Goal: Task Accomplishment & Management: Complete application form

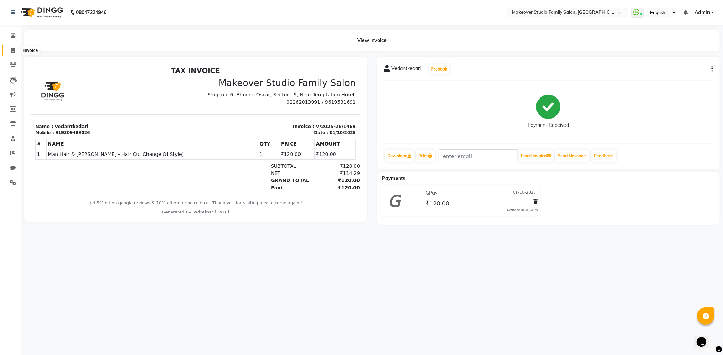
click at [16, 52] on span at bounding box center [13, 51] width 12 height 8
select select "6089"
select select "service"
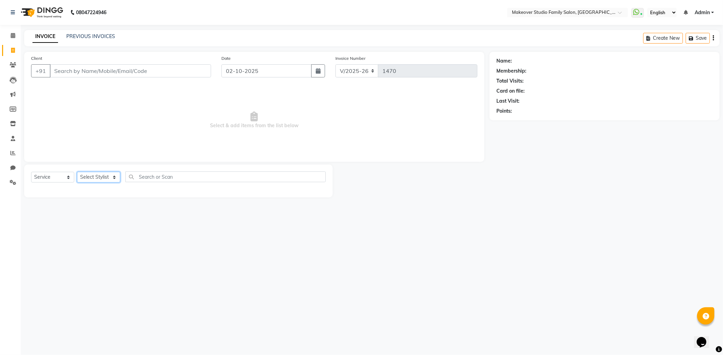
click at [100, 173] on select "Select Stylist" at bounding box center [98, 177] width 43 height 11
select select "91460"
click at [77, 172] on select "Select Stylist Aditya Ajar Akash [PERSON_NAME] Divya [PERSON_NAME] [PERSON_NAME…" at bounding box center [102, 177] width 50 height 11
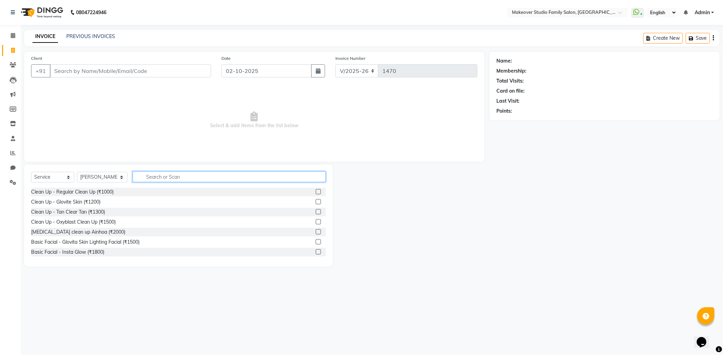
click at [156, 172] on input "text" at bounding box center [229, 176] width 193 height 11
click at [172, 180] on input "text" at bounding box center [229, 176] width 193 height 11
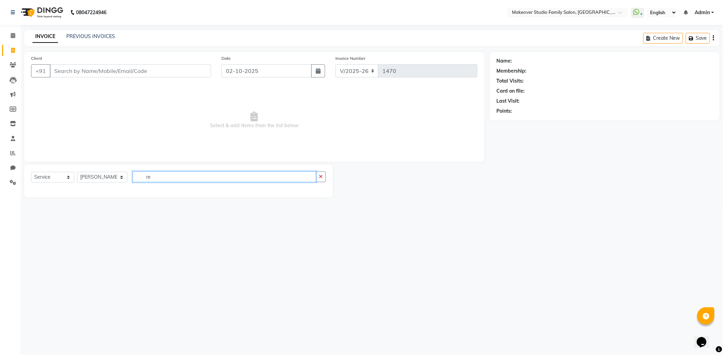
type input "r"
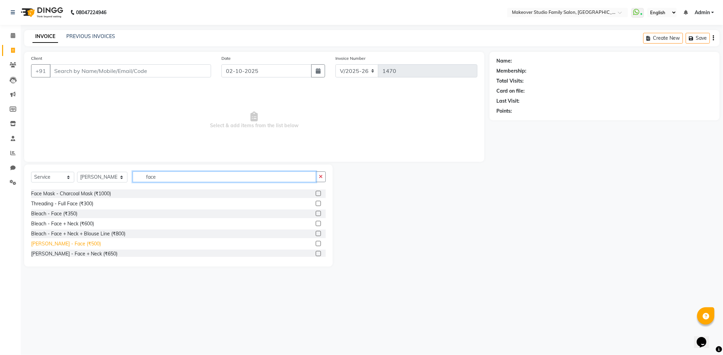
scroll to position [77, 0]
type input "face"
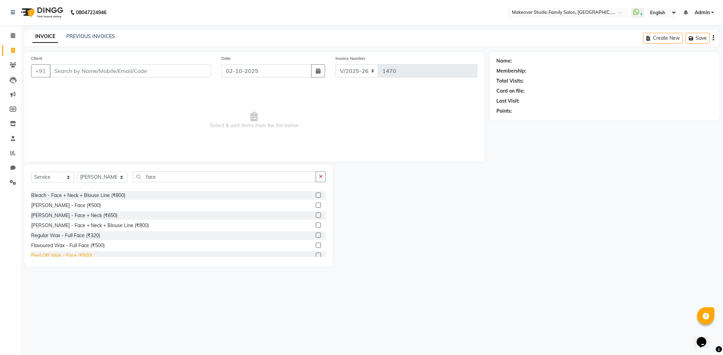
click at [66, 255] on div "Peel Off Wax - Face (₹500)" at bounding box center [61, 255] width 61 height 7
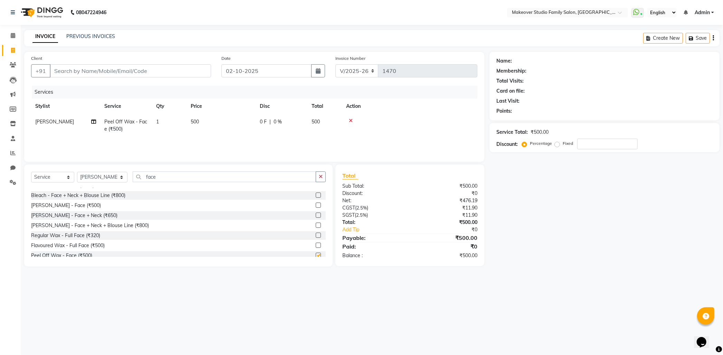
checkbox input "false"
click at [546, 196] on div "Name: Membership: Total Visits: Card on file: Last Visit: Points: Service Total…" at bounding box center [607, 159] width 235 height 215
click at [221, 200] on div "Face Mask - Green Tea Mask (₹1000) Face Mask - Rose Mask (₹1100) Face Mask - Vi…" at bounding box center [178, 222] width 295 height 69
drag, startPoint x: 152, startPoint y: 177, endPoint x: -3, endPoint y: 223, distance: 162.3
click at [0, 223] on html "08047224946 Select Location × Makeover Studio Family Salon, Ghansoli WhatsApp S…" at bounding box center [361, 177] width 723 height 355
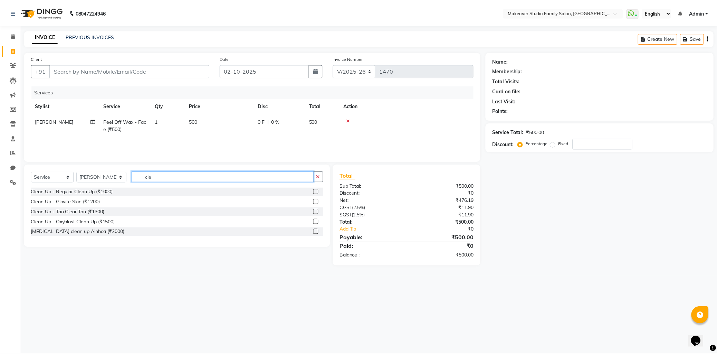
scroll to position [0, 0]
type input "clean"
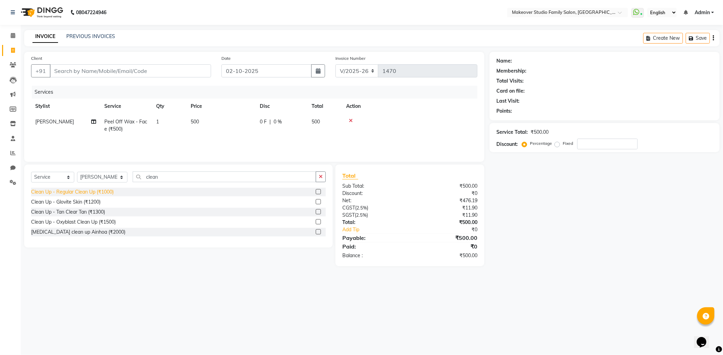
click at [81, 195] on div "Clean Up - Regular Clean Up (₹1000)" at bounding box center [72, 191] width 83 height 7
click at [82, 182] on select "Select Stylist Aditya Ajar Akash [PERSON_NAME] Divya [PERSON_NAME] [PERSON_NAME…" at bounding box center [102, 177] width 50 height 11
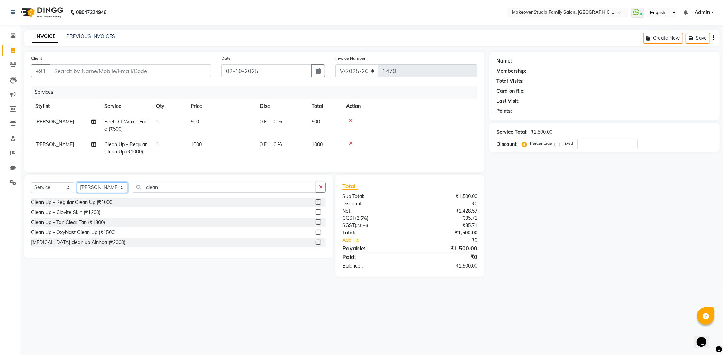
checkbox input "false"
click at [614, 253] on div "Name: Membership: Total Visits: Card on file: Last Visit: Points: Service Total…" at bounding box center [607, 164] width 235 height 225
click at [137, 70] on input "Client" at bounding box center [130, 70] width 161 height 13
click at [63, 70] on input "Client" at bounding box center [130, 70] width 161 height 13
type input "8"
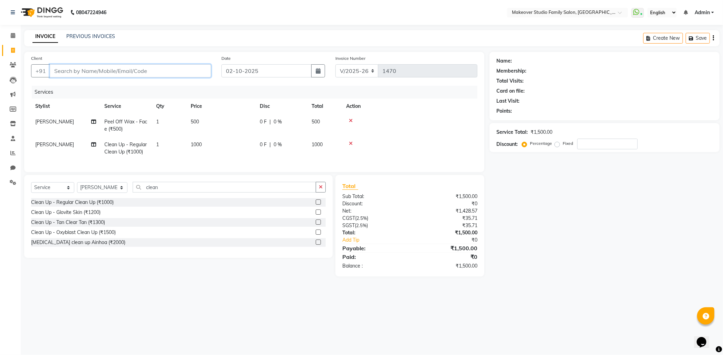
type input "0"
type input "8600950389"
click at [189, 74] on span "Add Client" at bounding box center [193, 70] width 27 height 7
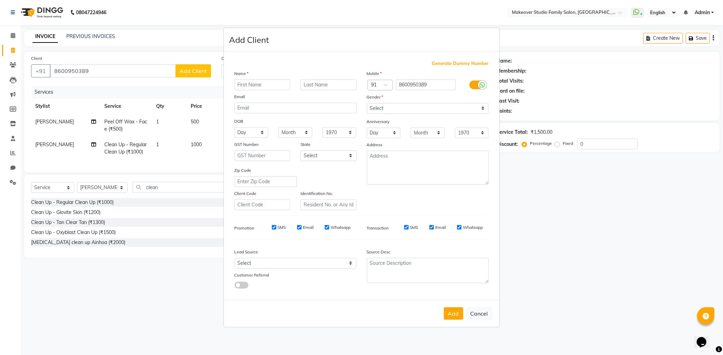
click at [258, 82] on input "text" at bounding box center [263, 84] width 56 height 11
click at [251, 83] on input "[PERSON_NAME]" at bounding box center [263, 84] width 56 height 11
type input "Roshni"
drag, startPoint x: 402, startPoint y: 107, endPoint x: 401, endPoint y: 112, distance: 4.2
click at [402, 107] on select "Select [DEMOGRAPHIC_DATA] [DEMOGRAPHIC_DATA] Other Prefer Not To Say" at bounding box center [428, 108] width 122 height 11
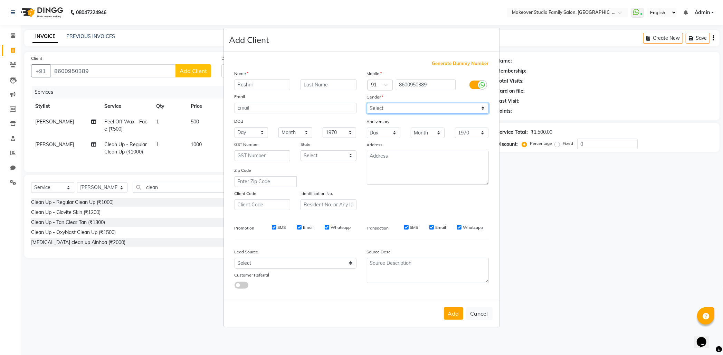
select select "[DEMOGRAPHIC_DATA]"
click at [367, 103] on select "Select [DEMOGRAPHIC_DATA] [DEMOGRAPHIC_DATA] Other Prefer Not To Say" at bounding box center [428, 108] width 122 height 11
click at [455, 319] on button "Add" at bounding box center [453, 313] width 19 height 12
select select
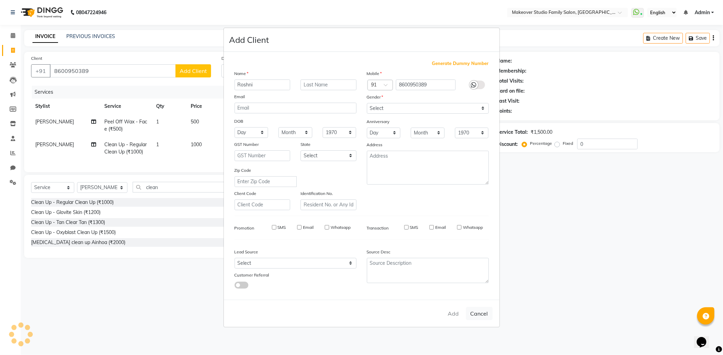
select select
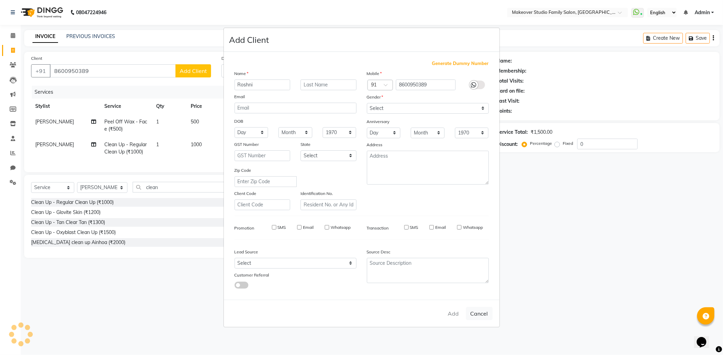
checkbox input "false"
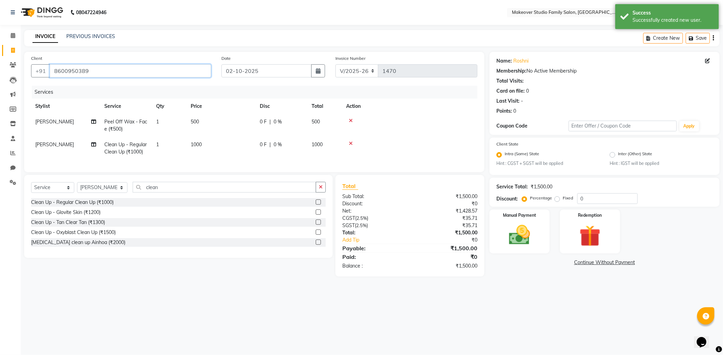
click at [111, 73] on input "8600950389" at bounding box center [130, 70] width 161 height 13
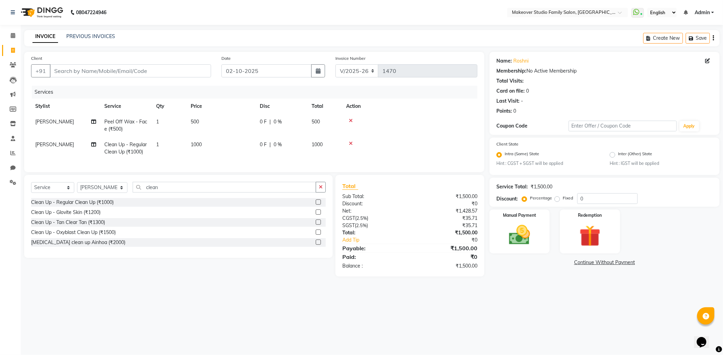
click at [595, 330] on div "08047224946 Select Location × Makeover Studio Family Salon, Ghansoli WhatsApp S…" at bounding box center [361, 177] width 723 height 355
click at [526, 287] on main "INVOICE PREVIOUS INVOICES Create New Save Client +91 Date [DATE] Invoice Number…" at bounding box center [372, 158] width 703 height 257
click at [77, 70] on input "Client" at bounding box center [130, 70] width 161 height 13
click at [521, 276] on div "Name: [PERSON_NAME] Membership: No Active Membership Total Visits: Card on file…" at bounding box center [607, 164] width 235 height 225
click at [403, 332] on div "08047224946 Select Location × Makeover Studio Family Salon, Ghansoli WhatsApp S…" at bounding box center [361, 177] width 723 height 355
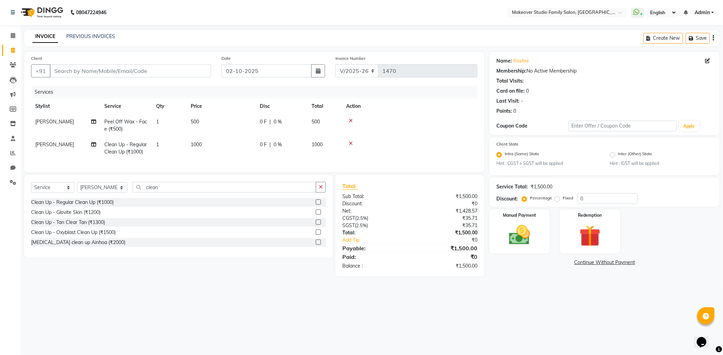
click at [306, 147] on td "0 F | 0 %" at bounding box center [282, 148] width 52 height 23
select select "91460"
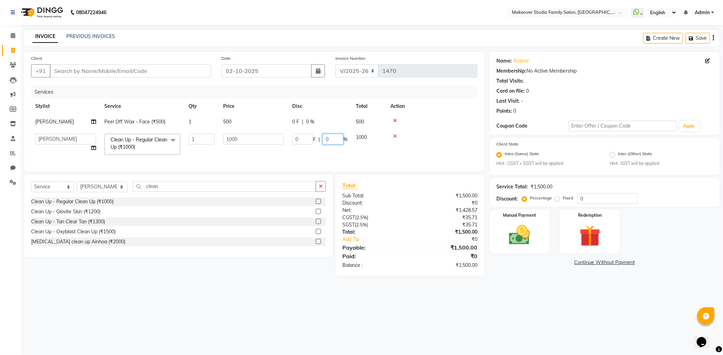
drag, startPoint x: 330, startPoint y: 135, endPoint x: 304, endPoint y: 136, distance: 25.9
click at [304, 136] on div "0 F | 0 %" at bounding box center [319, 139] width 55 height 11
type input "25"
click at [561, 317] on div "08047224946 Select Location × Makeover Studio Family Salon, Ghansoli WhatsApp S…" at bounding box center [361, 177] width 723 height 355
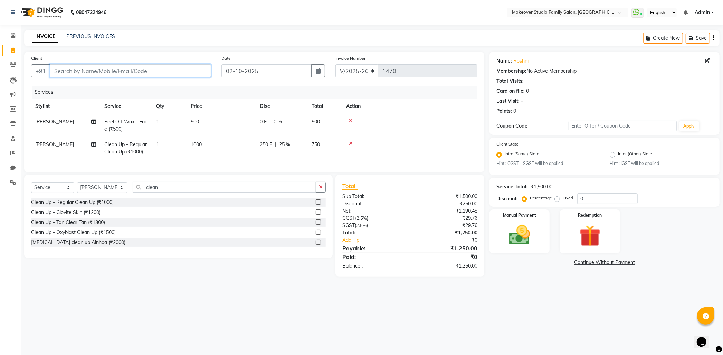
click at [66, 70] on input "Client" at bounding box center [130, 70] width 161 height 13
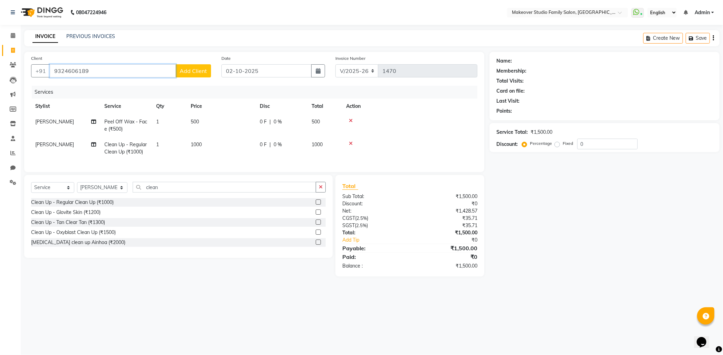
type input "9324606189"
click at [188, 69] on span "Add Client" at bounding box center [193, 70] width 27 height 7
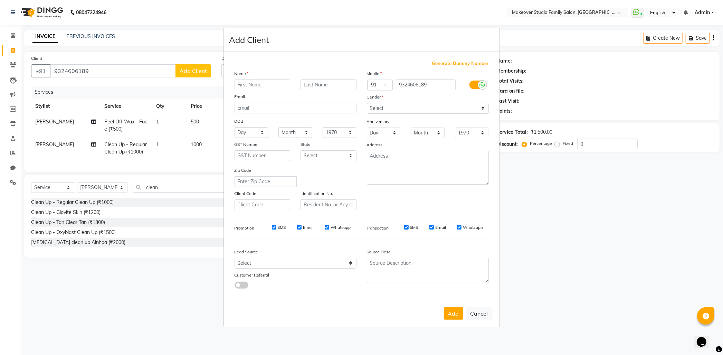
click at [267, 84] on input "text" at bounding box center [263, 84] width 56 height 11
type input "[PERSON_NAME]"
click at [396, 106] on select "Select [DEMOGRAPHIC_DATA] [DEMOGRAPHIC_DATA] Other Prefer Not To Say" at bounding box center [428, 108] width 122 height 11
select select "[DEMOGRAPHIC_DATA]"
click at [367, 103] on select "Select [DEMOGRAPHIC_DATA] [DEMOGRAPHIC_DATA] Other Prefer Not To Say" at bounding box center [428, 108] width 122 height 11
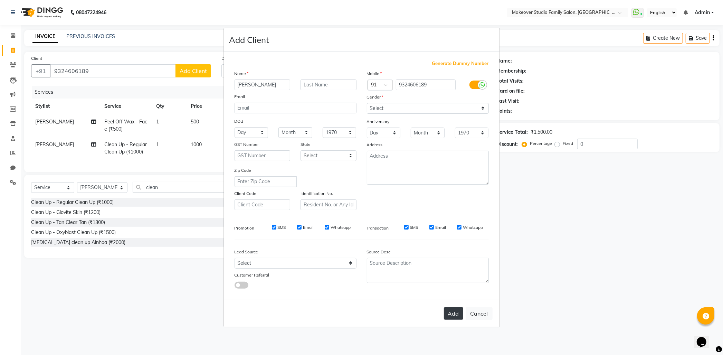
click at [458, 319] on button "Add" at bounding box center [453, 313] width 19 height 12
select select
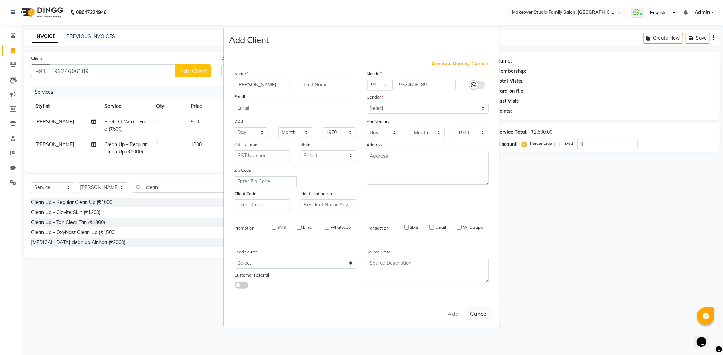
select select
checkbox input "false"
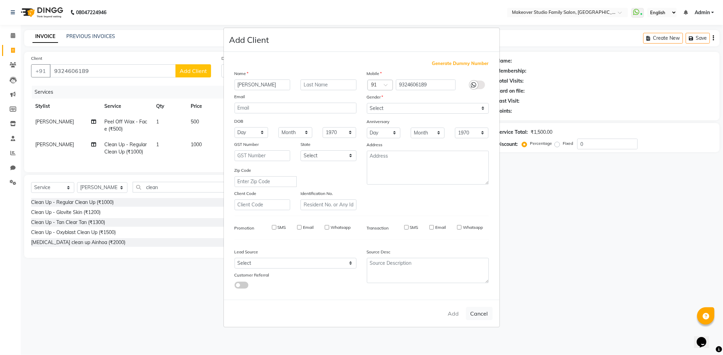
checkbox input "false"
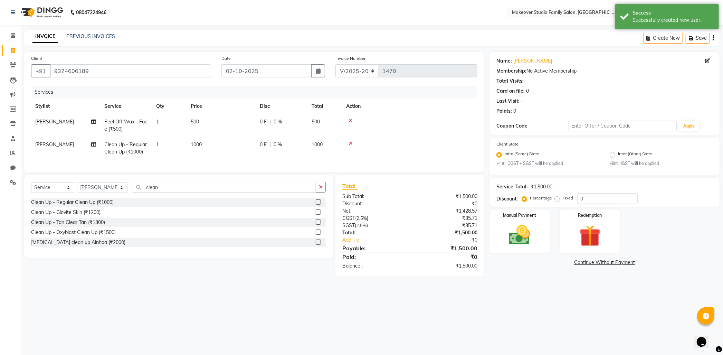
click at [305, 151] on td "0 F | 0 %" at bounding box center [282, 148] width 52 height 23
select select "91460"
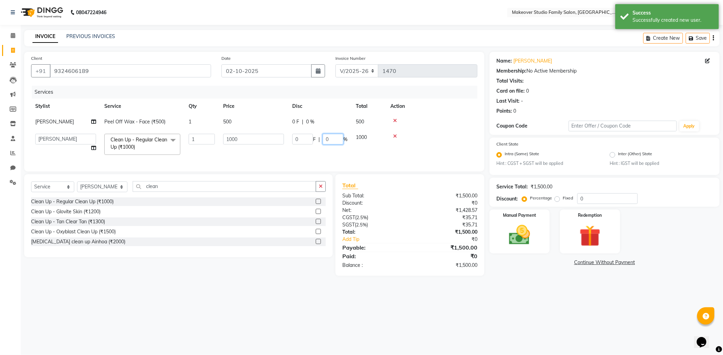
drag, startPoint x: 332, startPoint y: 143, endPoint x: 295, endPoint y: 140, distance: 37.1
click at [295, 140] on div "0 F | 0 %" at bounding box center [319, 139] width 55 height 11
type input "25"
click at [514, 276] on div "Name: [PERSON_NAME] Membership: No Active Membership Total Visits: Card on file…" at bounding box center [607, 164] width 235 height 224
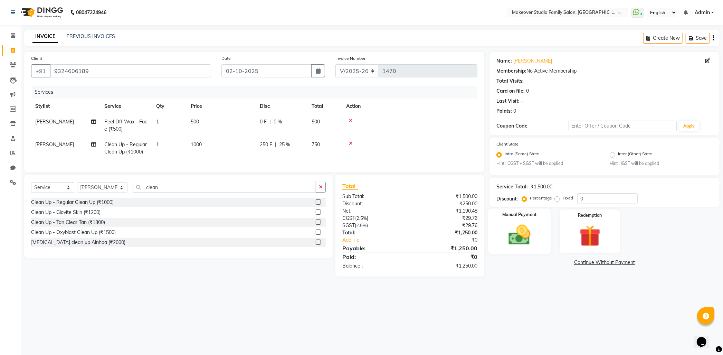
click at [534, 234] on img at bounding box center [520, 235] width 36 height 26
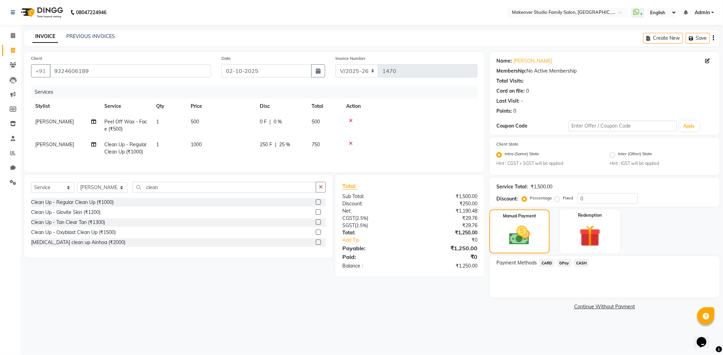
click at [566, 259] on span "GPay" at bounding box center [564, 263] width 14 height 8
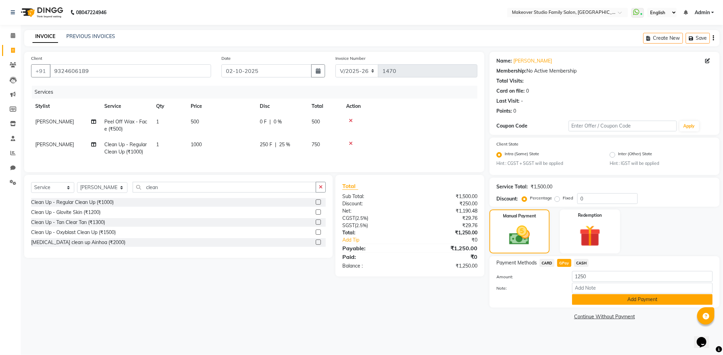
click at [592, 303] on button "Add Payment" at bounding box center [642, 299] width 141 height 11
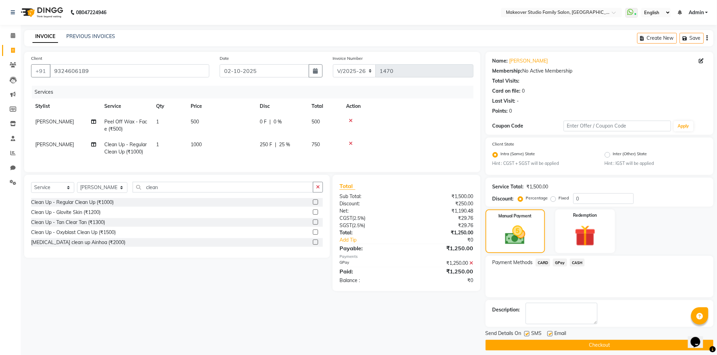
scroll to position [6, 0]
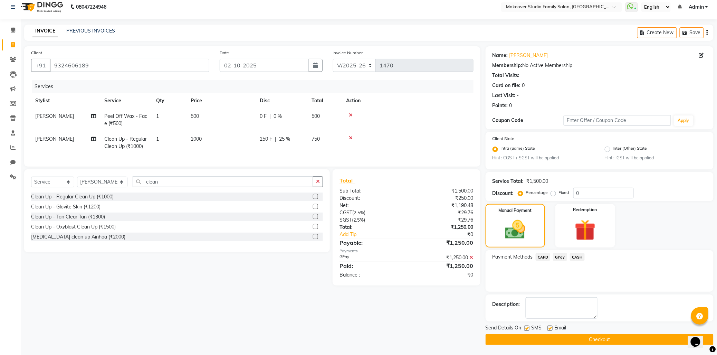
click at [602, 341] on button "Checkout" at bounding box center [600, 339] width 228 height 11
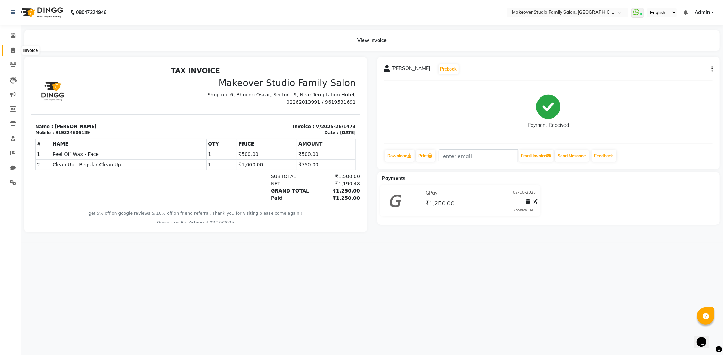
click at [9, 51] on span at bounding box center [13, 51] width 12 height 8
select select "service"
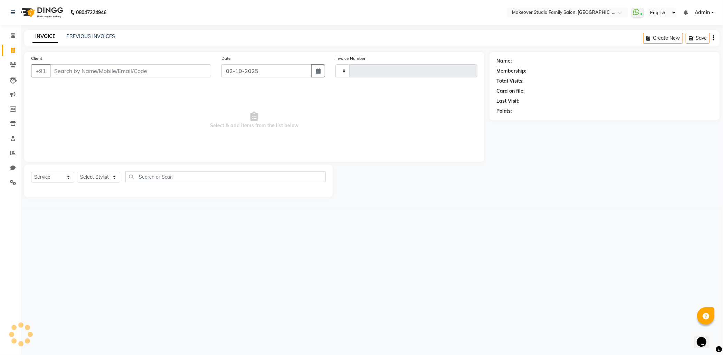
type input "1474"
select select "6089"
click at [84, 181] on select "Select Stylist" at bounding box center [98, 177] width 43 height 11
select select "90799"
click at [77, 172] on select "Select Stylist Aditya Ajar Akash [PERSON_NAME] Divya [PERSON_NAME] [PERSON_NAME…" at bounding box center [102, 177] width 50 height 11
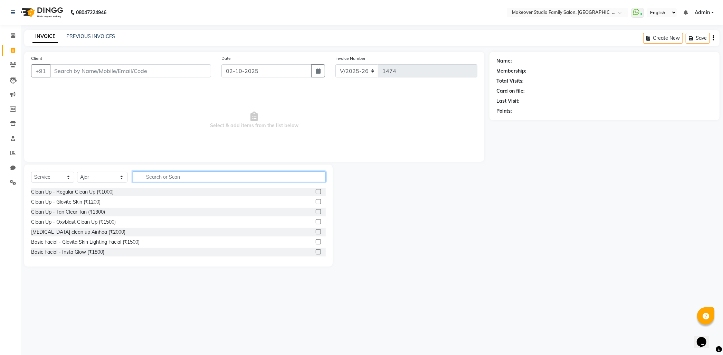
click at [144, 175] on input "text" at bounding box center [229, 176] width 193 height 11
type input "cut"
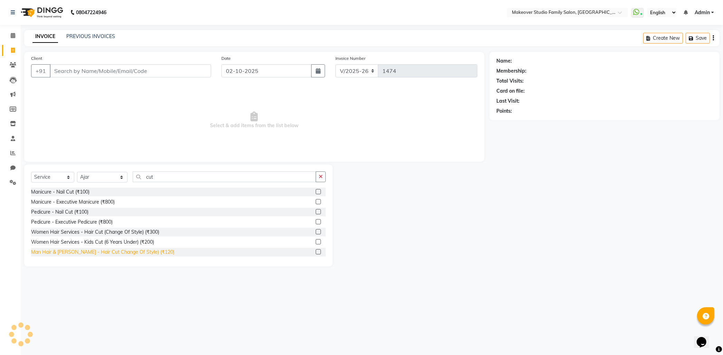
click at [142, 253] on div "Man Hair & [PERSON_NAME] - Hair Cut Change Of Style) (₹120)" at bounding box center [102, 251] width 143 height 7
checkbox input "false"
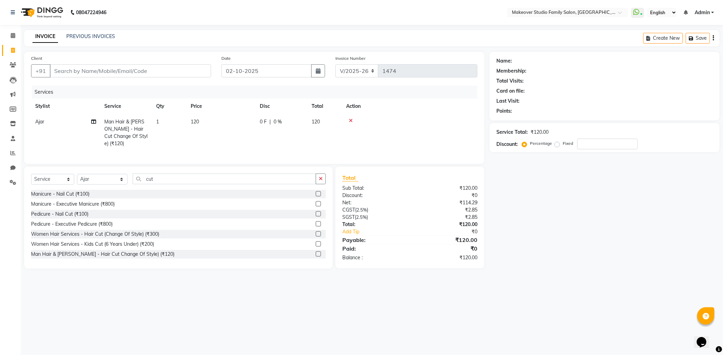
click at [574, 240] on div "Name: Membership: Total Visits: Card on file: Last Visit: Points: Service Total…" at bounding box center [607, 160] width 235 height 217
click at [576, 229] on div "Name: Membership: Total Visits: Card on file: Last Visit: Points: Service Total…" at bounding box center [607, 160] width 235 height 217
click at [101, 68] on input "Client" at bounding box center [130, 70] width 161 height 13
click at [98, 68] on input "Client" at bounding box center [130, 70] width 161 height 13
click at [57, 70] on input "Client" at bounding box center [130, 70] width 161 height 13
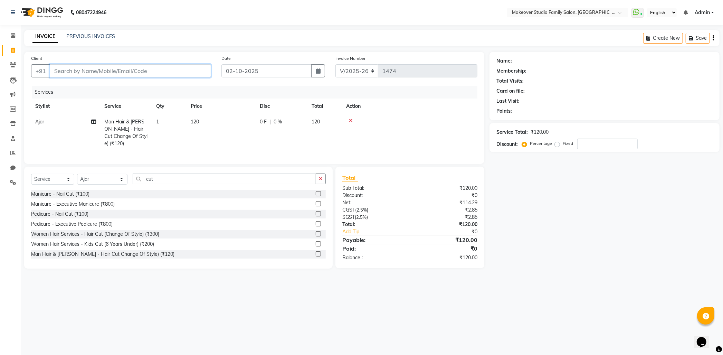
type input "9"
type input "0"
click at [75, 90] on button "GAURAV 9833755 669" at bounding box center [89, 86] width 78 height 11
type input "9833755669"
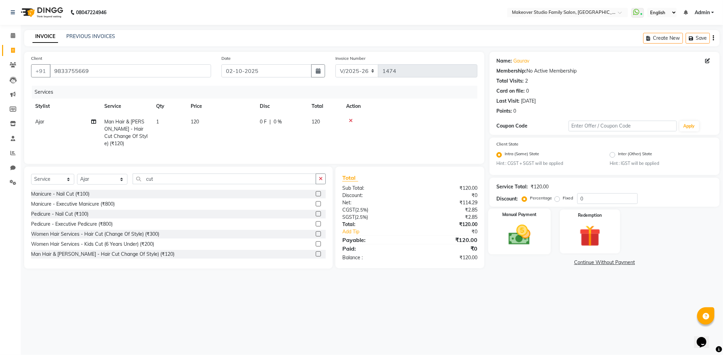
click at [535, 238] on img at bounding box center [520, 235] width 36 height 26
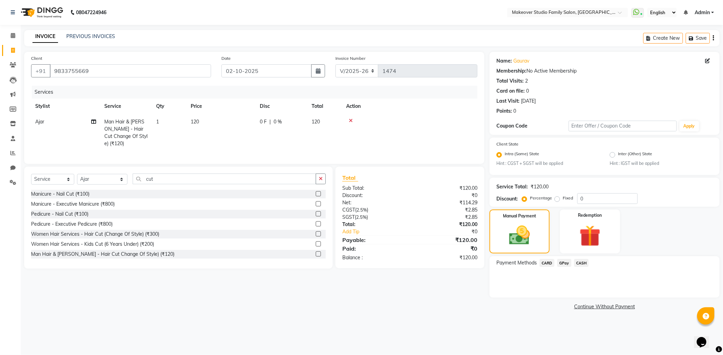
click at [567, 263] on span "GPay" at bounding box center [564, 263] width 14 height 8
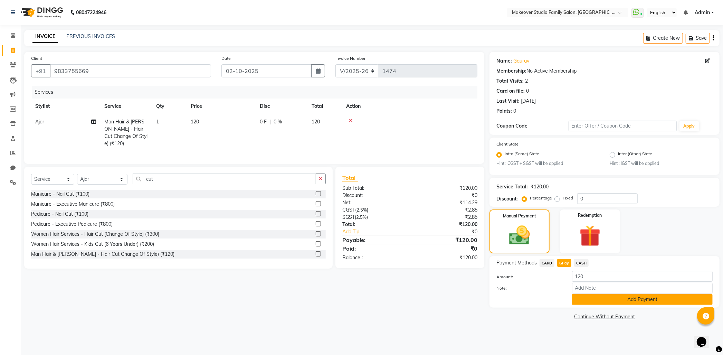
click at [629, 296] on button "Add Payment" at bounding box center [642, 299] width 141 height 11
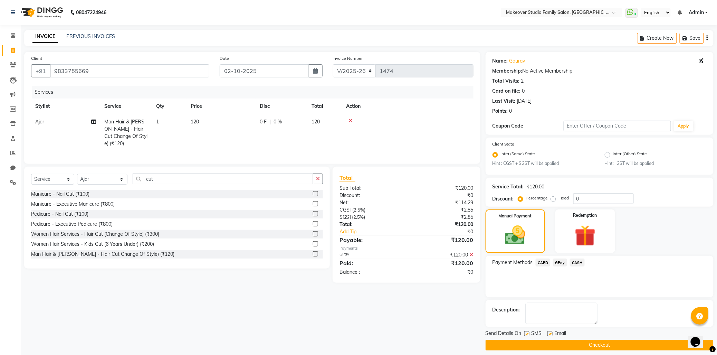
scroll to position [6, 0]
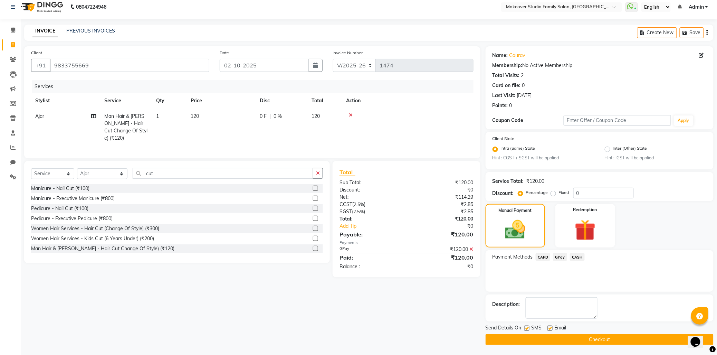
click at [599, 347] on main "INVOICE PREVIOUS INVOICES Create New Save Client [PHONE_NUMBER] Date [DATE] Inv…" at bounding box center [369, 190] width 697 height 331
click at [596, 344] on button "Checkout" at bounding box center [600, 339] width 228 height 11
